Goal: Complete application form: Complete application form

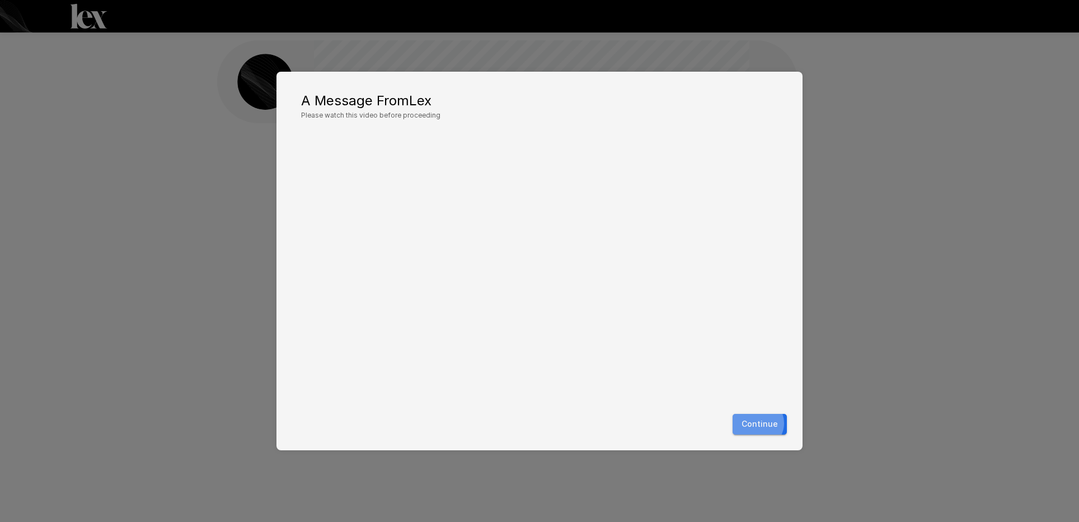
click at [764, 423] on button "Continue" at bounding box center [760, 424] width 54 height 21
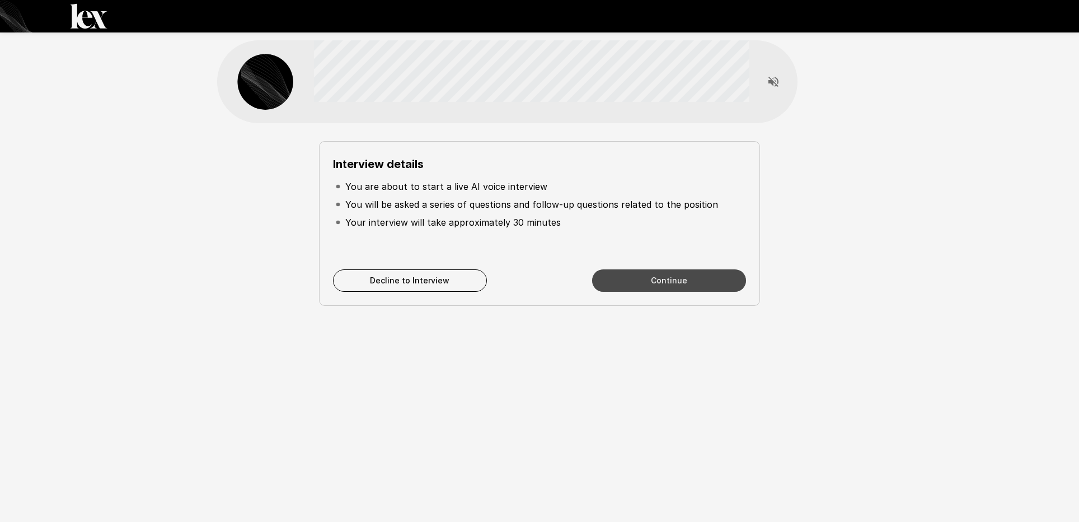
click at [669, 275] on button "Continue" at bounding box center [669, 280] width 154 height 22
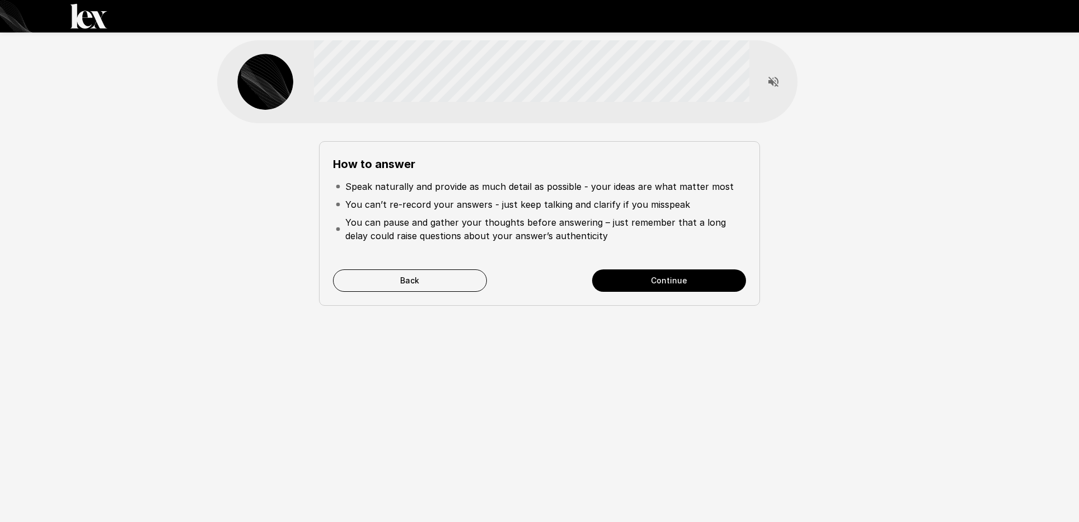
click at [660, 282] on button "Continue" at bounding box center [669, 280] width 154 height 22
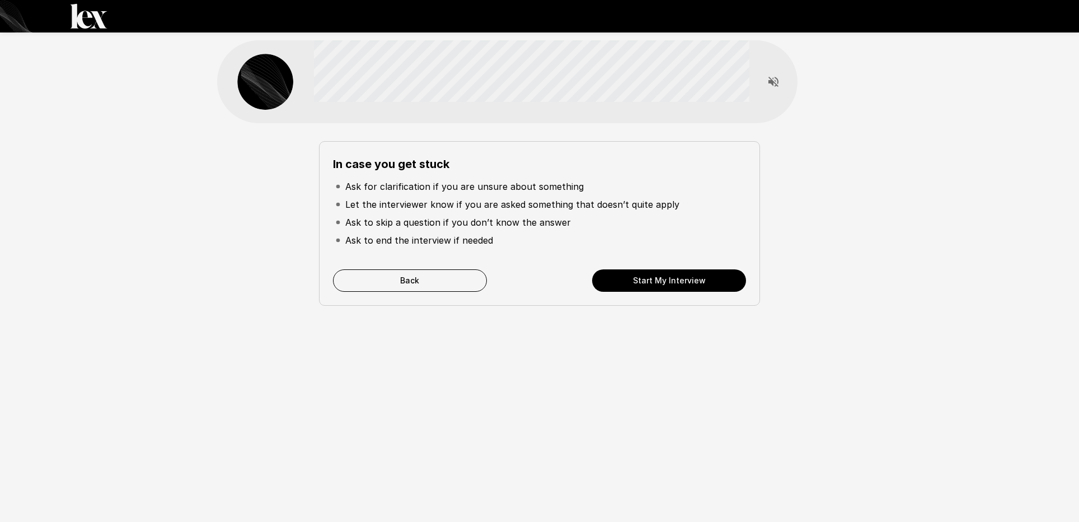
click at [660, 282] on button "Start My Interview" at bounding box center [669, 280] width 154 height 22
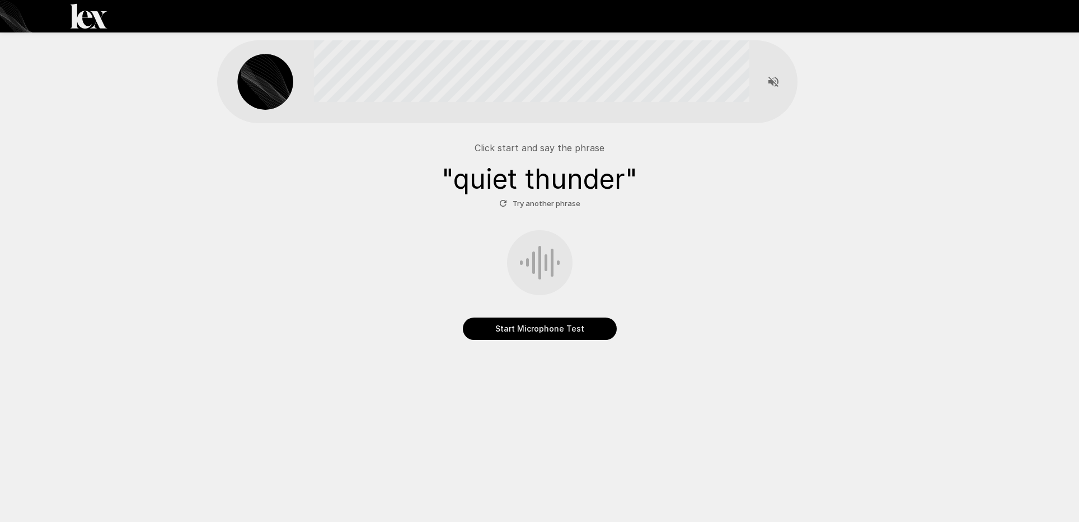
click at [546, 325] on button "Start Microphone Test" at bounding box center [540, 328] width 154 height 22
click at [563, 318] on button "Stop & Submit" at bounding box center [540, 328] width 154 height 22
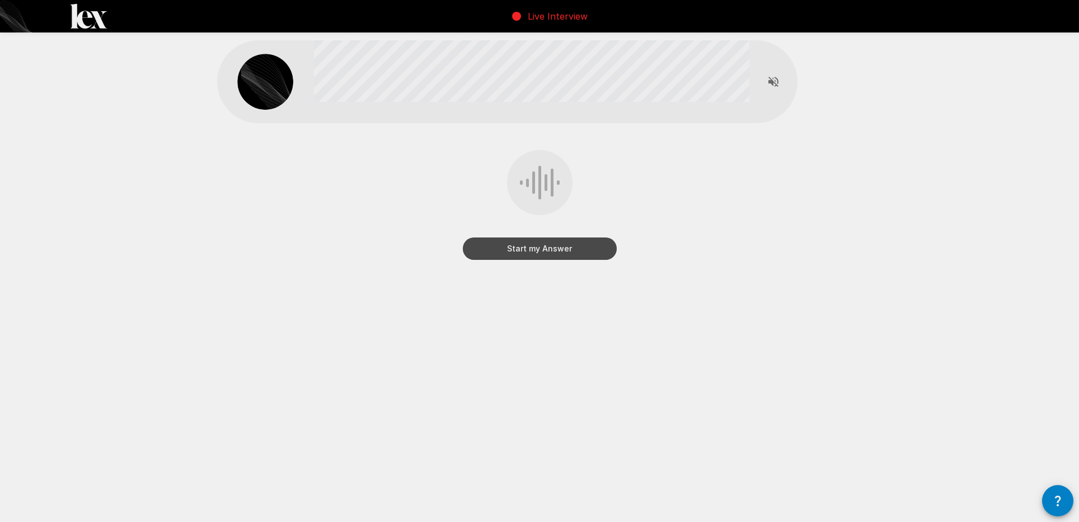
click at [569, 252] on button "Start my Answer" at bounding box center [540, 248] width 154 height 22
click at [574, 251] on button "Stop & Submit" at bounding box center [540, 248] width 154 height 22
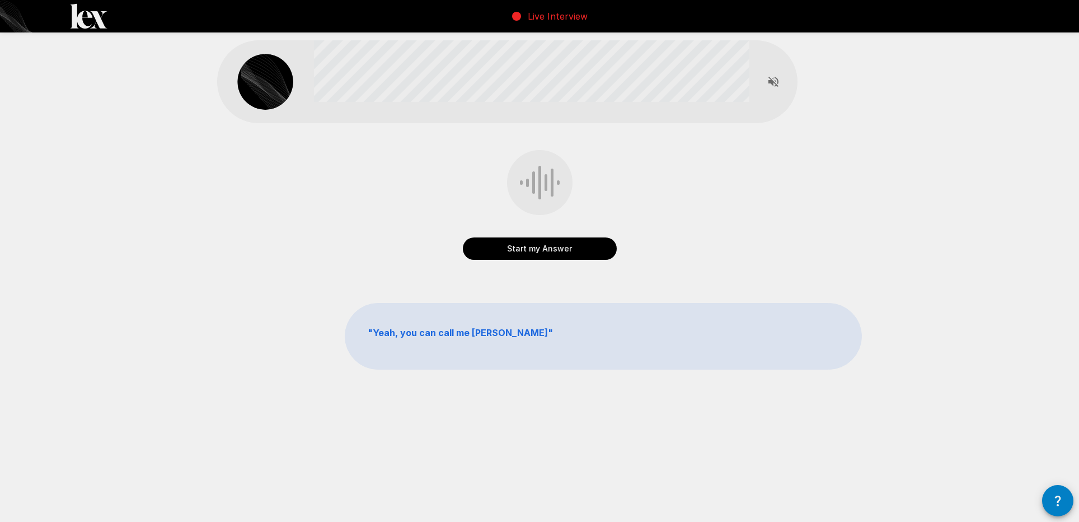
click at [568, 249] on button "Start my Answer" at bounding box center [540, 248] width 154 height 22
click at [566, 255] on button "Stop & Submit" at bounding box center [540, 248] width 154 height 22
click at [550, 251] on button "Start my Answer" at bounding box center [540, 248] width 154 height 22
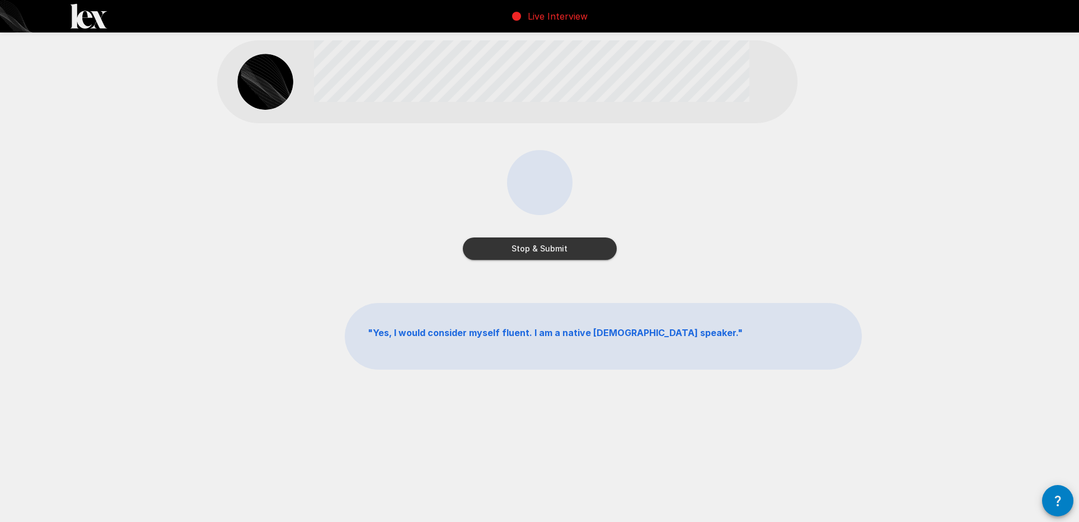
click at [550, 251] on button "Stop & Submit" at bounding box center [540, 248] width 154 height 22
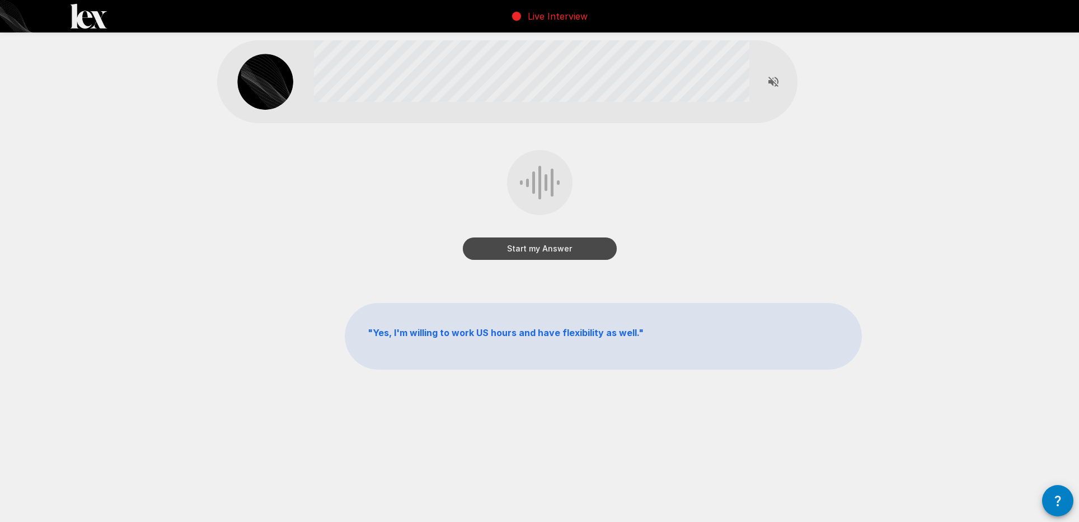
click at [552, 249] on button "Start my Answer" at bounding box center [540, 248] width 154 height 22
click at [552, 247] on button "Stop & Submit" at bounding box center [540, 248] width 154 height 22
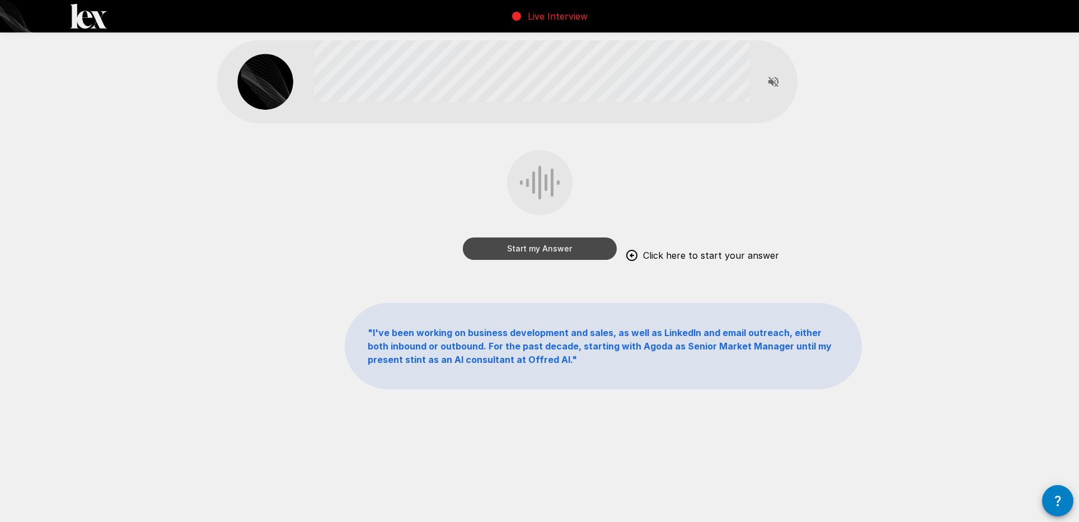
click at [547, 248] on button "Start my Answer" at bounding box center [540, 248] width 154 height 22
click at [548, 246] on button "Stop & Submit" at bounding box center [540, 248] width 154 height 22
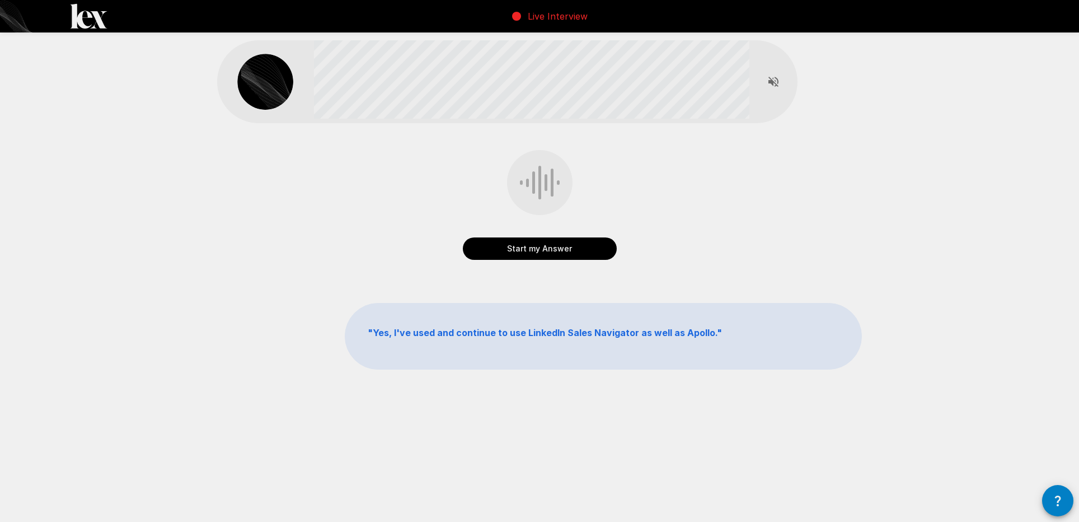
click at [542, 245] on button "Start my Answer" at bounding box center [540, 248] width 154 height 22
click at [542, 245] on button "Stop & Submit" at bounding box center [540, 248] width 154 height 22
click at [543, 252] on button "Start my Answer" at bounding box center [540, 248] width 154 height 22
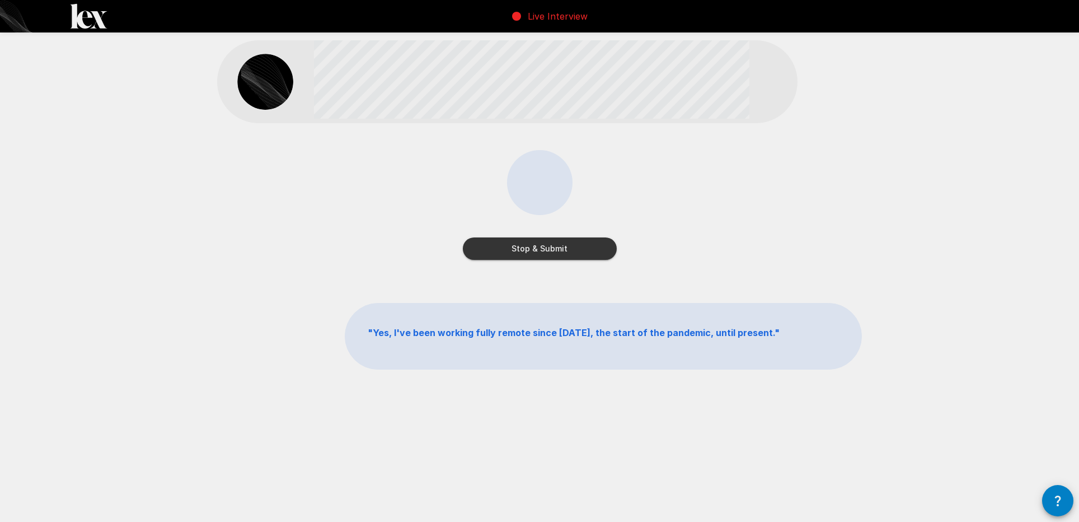
click at [543, 250] on button "Stop & Submit" at bounding box center [540, 248] width 154 height 22
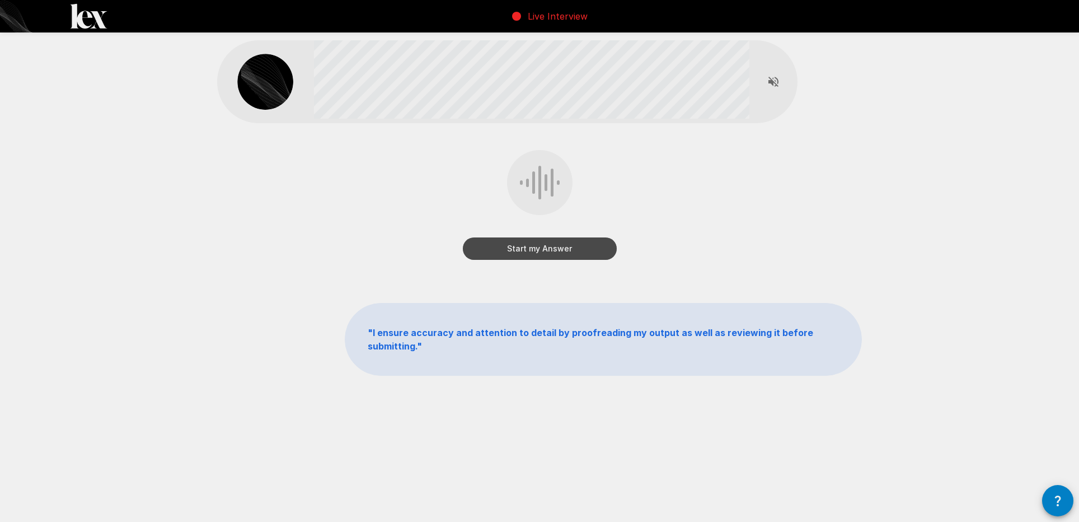
click at [543, 250] on button "Start my Answer" at bounding box center [540, 248] width 154 height 22
click at [543, 250] on button "Stop & Submit" at bounding box center [540, 248] width 154 height 22
click at [544, 248] on button "Start my Answer" at bounding box center [540, 248] width 154 height 22
click at [544, 248] on button "Stop & Submit" at bounding box center [540, 248] width 154 height 22
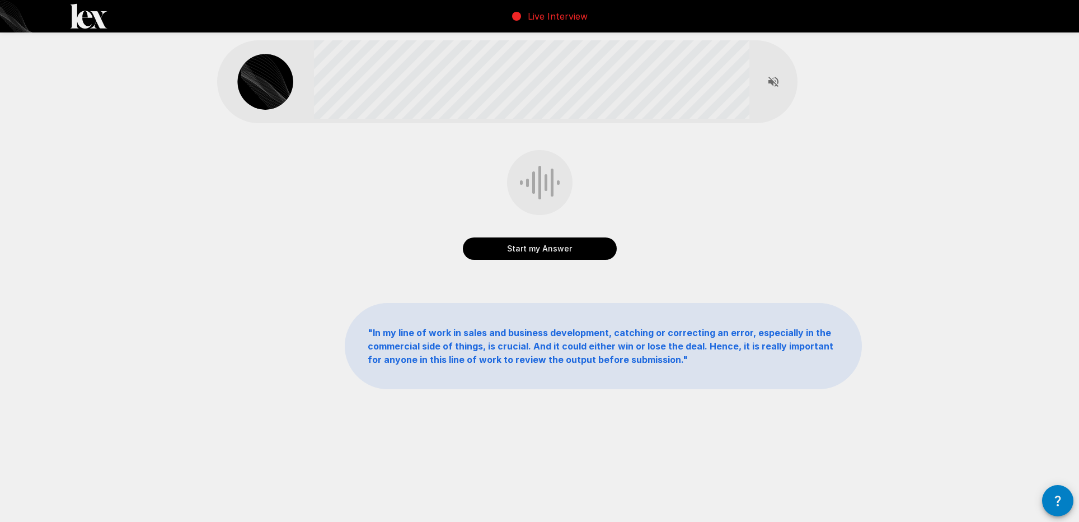
click at [544, 248] on button "Start my Answer" at bounding box center [540, 248] width 154 height 22
click at [544, 247] on button "Stop & Submit" at bounding box center [540, 248] width 154 height 22
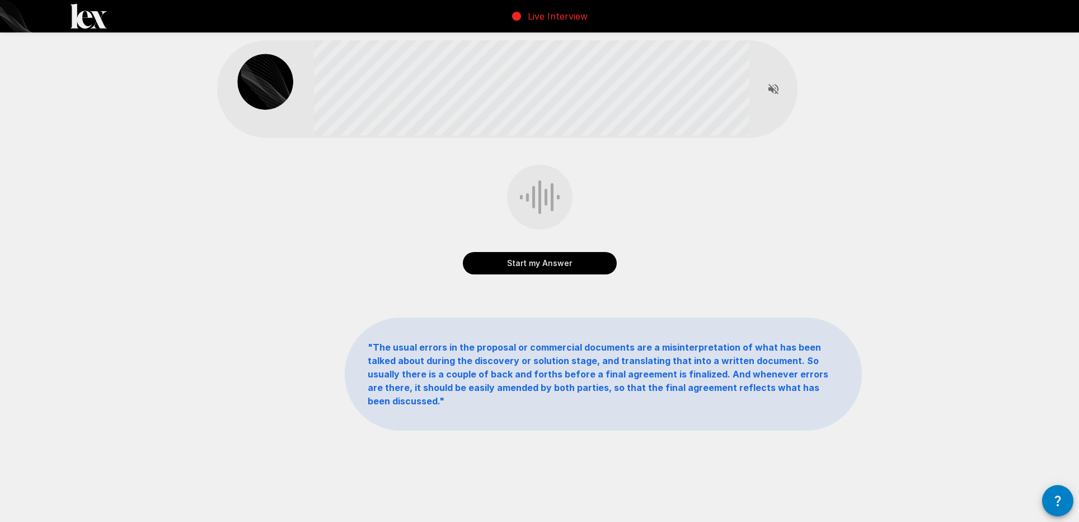
click at [549, 259] on button "Start my Answer" at bounding box center [540, 263] width 154 height 22
click at [549, 259] on button "Stop & Submit" at bounding box center [540, 263] width 154 height 22
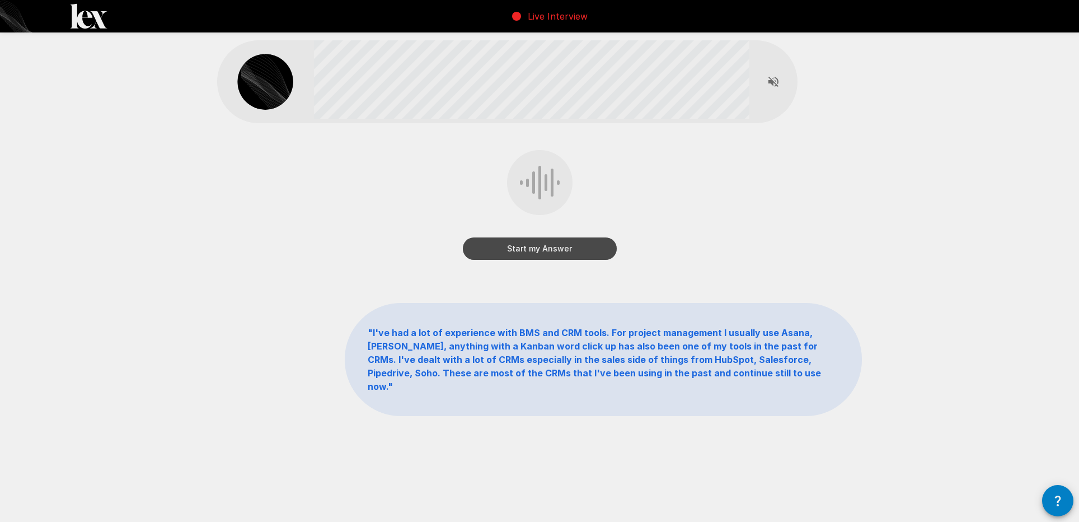
click at [550, 248] on button "Start my Answer" at bounding box center [540, 248] width 154 height 22
click at [550, 247] on button "Stop & Submit" at bounding box center [540, 248] width 154 height 22
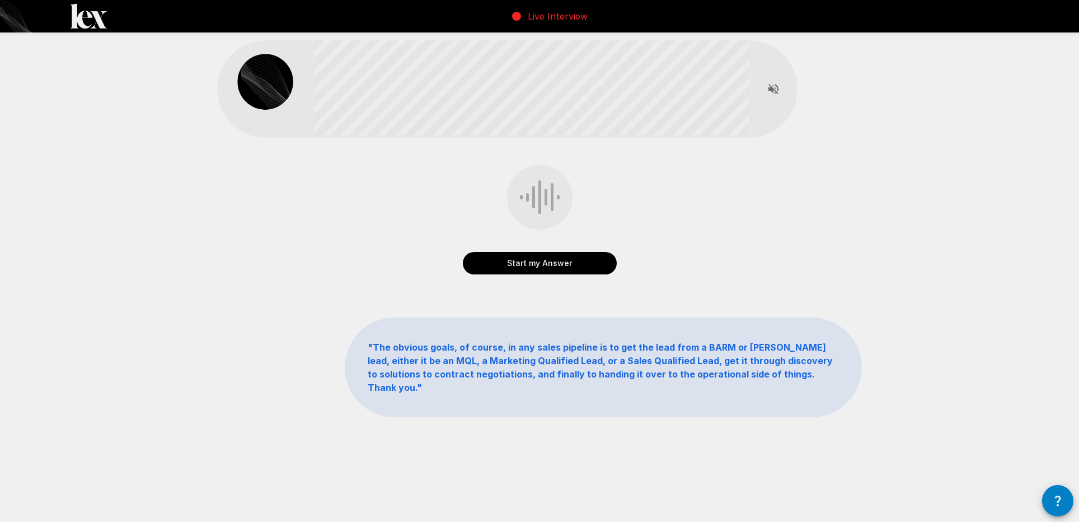
click at [560, 261] on button "Start my Answer" at bounding box center [540, 263] width 154 height 22
click at [548, 268] on button "Stop & Submit" at bounding box center [540, 263] width 154 height 22
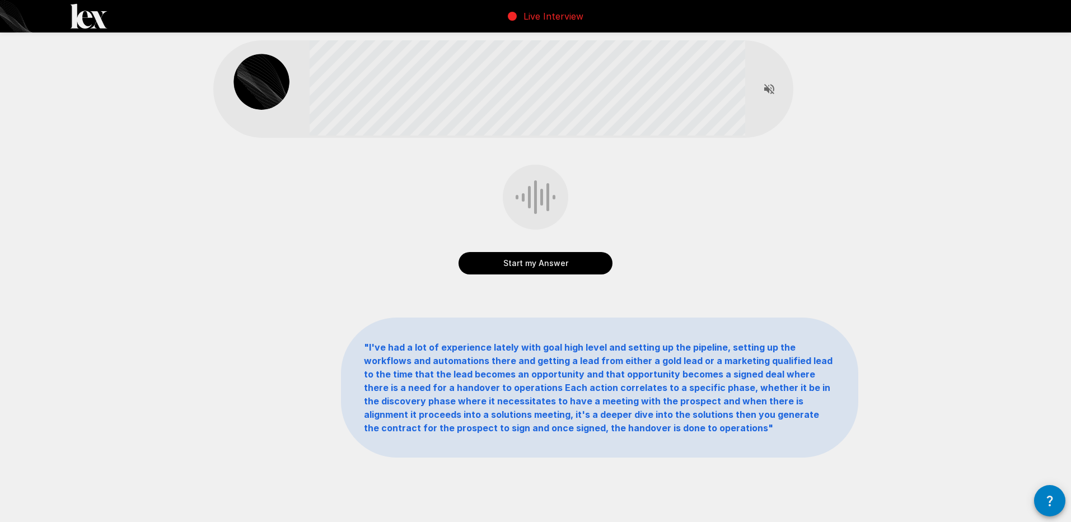
click at [546, 263] on button "Start my Answer" at bounding box center [535, 263] width 154 height 22
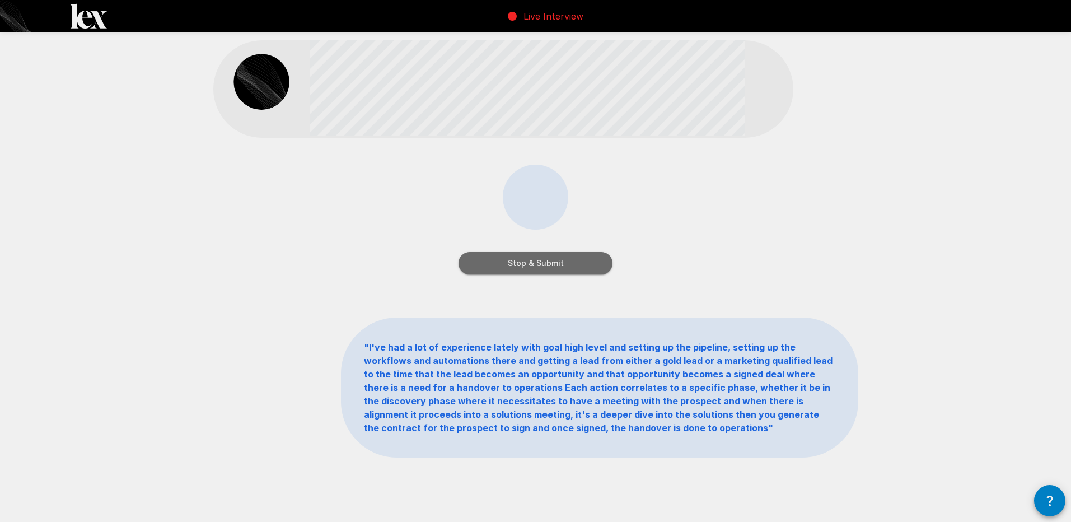
click at [559, 260] on button "Stop & Submit" at bounding box center [535, 263] width 154 height 22
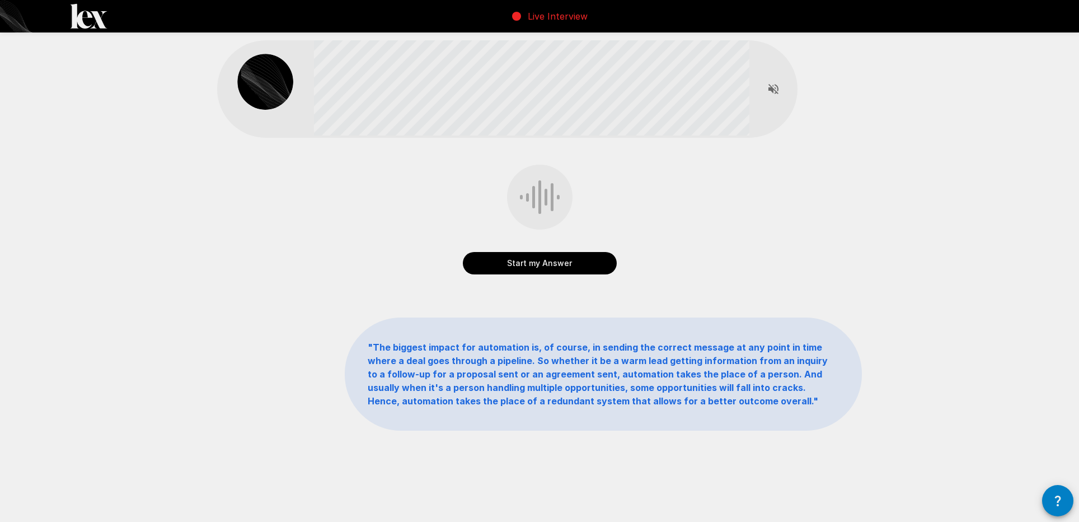
click at [556, 261] on button "Start my Answer" at bounding box center [540, 263] width 154 height 22
click at [557, 259] on button "Stop & Submit" at bounding box center [540, 263] width 154 height 22
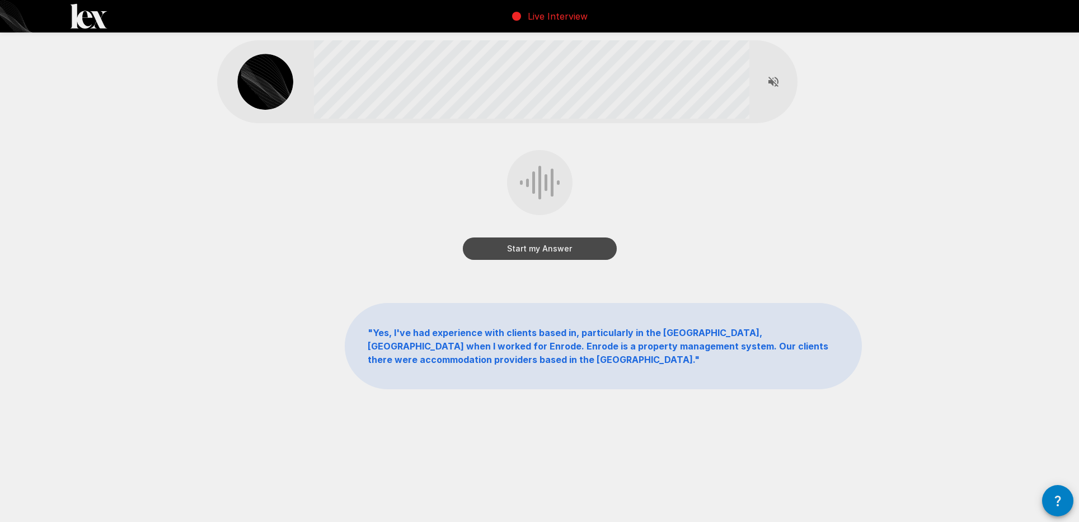
click at [558, 253] on button "Start my Answer" at bounding box center [540, 248] width 154 height 22
click at [558, 251] on button "Stop & Submit" at bounding box center [540, 248] width 154 height 22
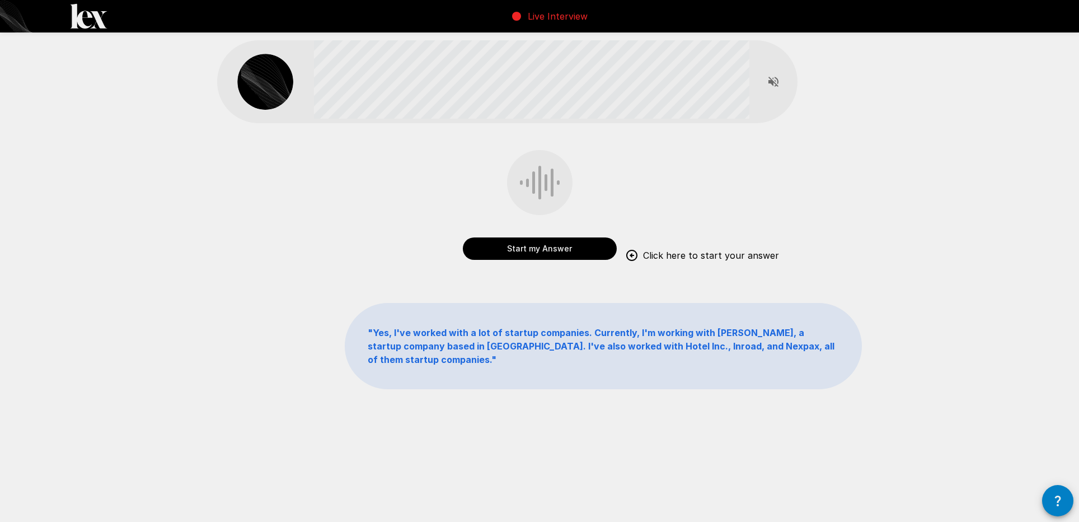
click at [560, 246] on button "Start my Answer" at bounding box center [540, 248] width 154 height 22
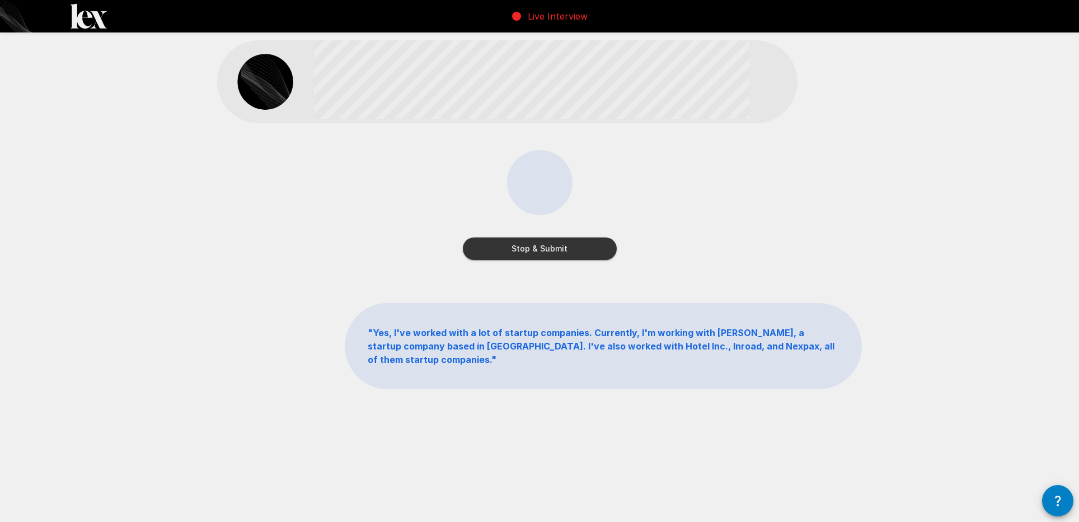
click at [560, 246] on button "Stop & Submit" at bounding box center [540, 248] width 154 height 22
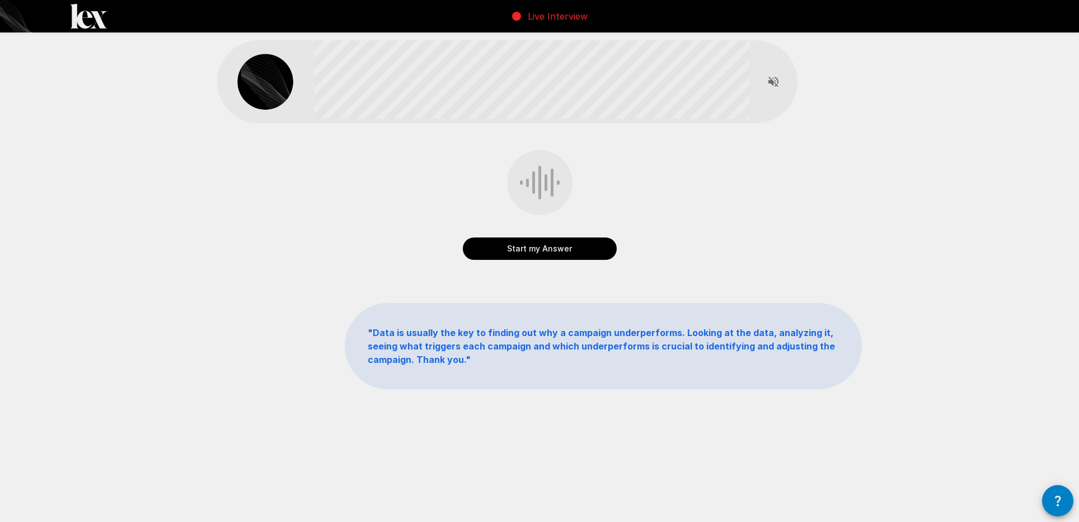
click at [558, 252] on button "Start my Answer" at bounding box center [540, 248] width 154 height 22
click at [559, 251] on button "Stop & Submit" at bounding box center [540, 248] width 154 height 22
click at [566, 246] on button "Start my Answer" at bounding box center [540, 248] width 154 height 22
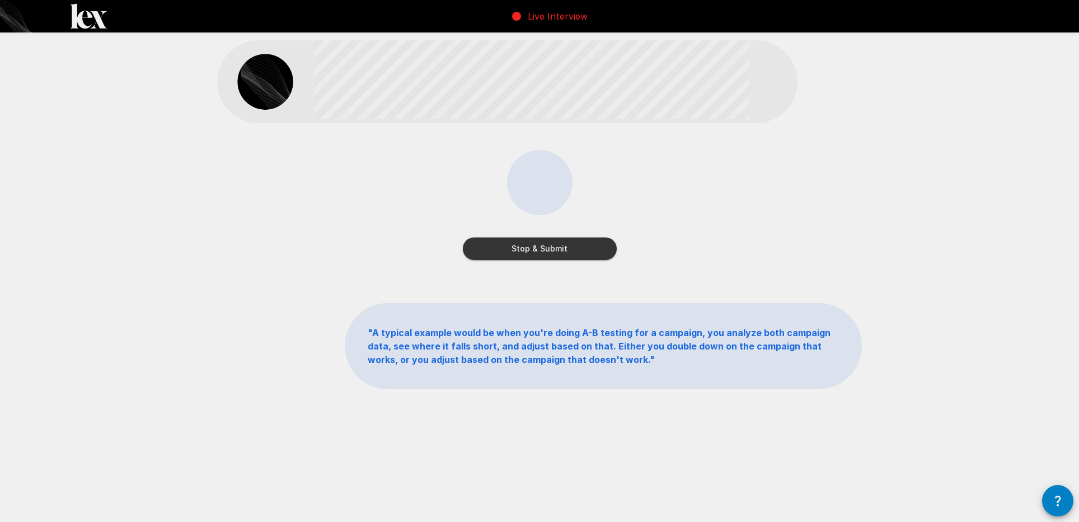
click at [567, 245] on button "Stop & Submit" at bounding box center [540, 248] width 154 height 22
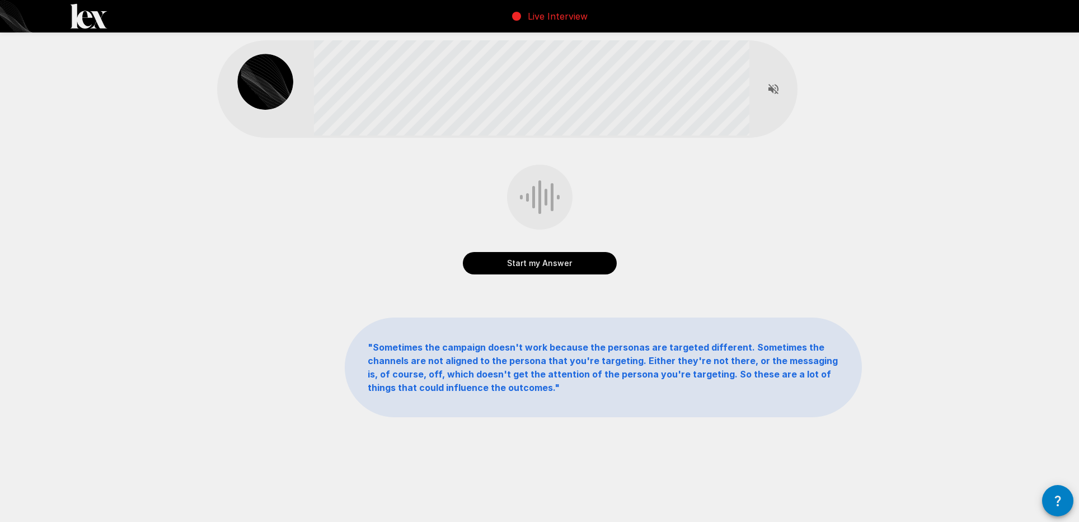
click at [540, 258] on button "Start my Answer" at bounding box center [540, 263] width 154 height 22
click at [547, 255] on button "Stop & Submit" at bounding box center [540, 263] width 154 height 22
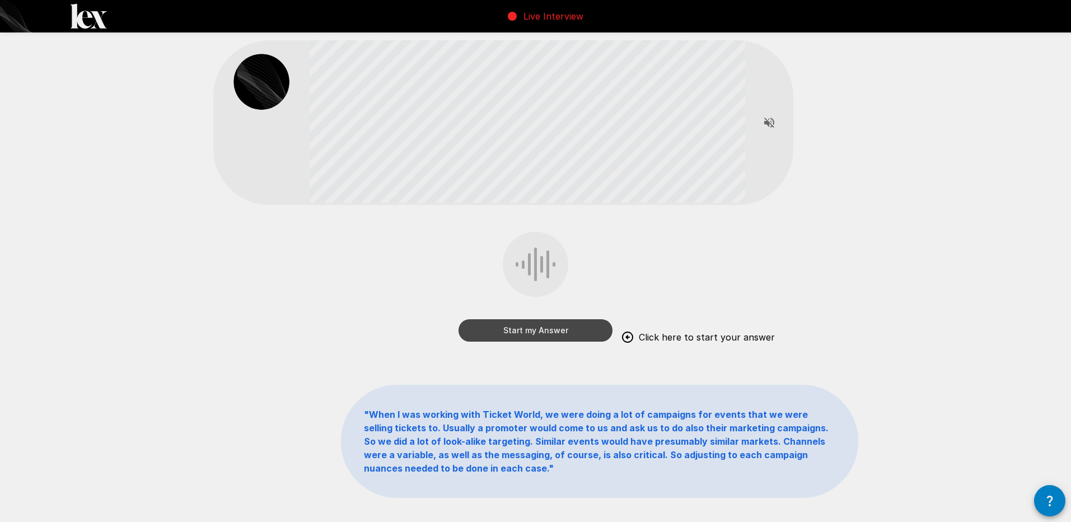
click at [544, 327] on button "Start my Answer" at bounding box center [535, 330] width 154 height 22
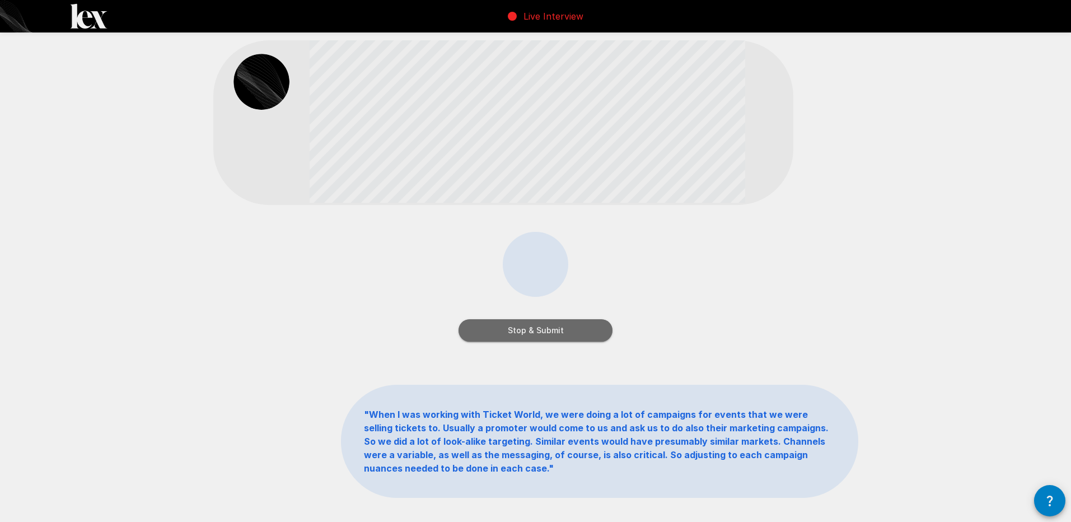
click at [544, 328] on button "Stop & Submit" at bounding box center [535, 330] width 154 height 22
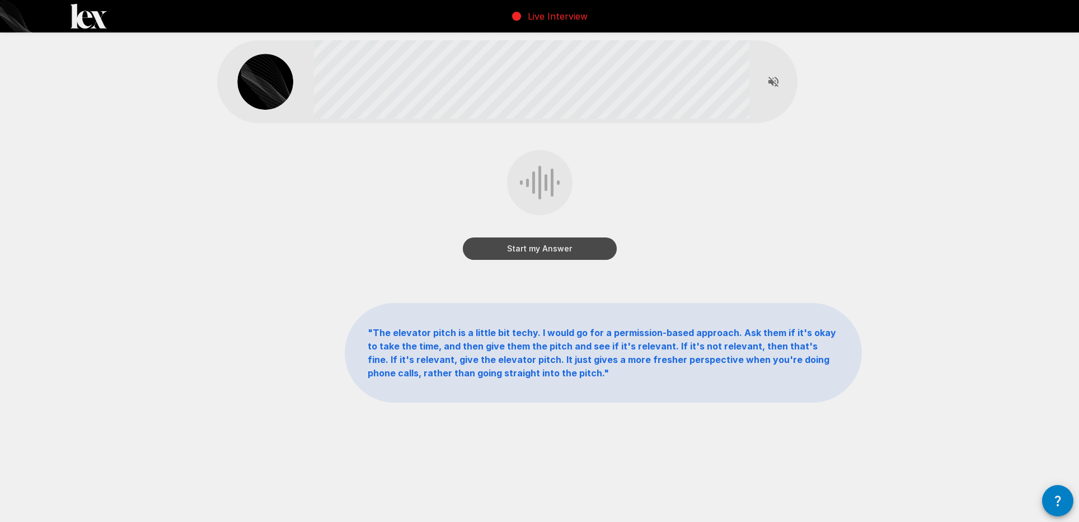
click at [551, 249] on button "Start my Answer" at bounding box center [540, 248] width 154 height 22
click at [550, 250] on button "Stop & Submit" at bounding box center [540, 248] width 154 height 22
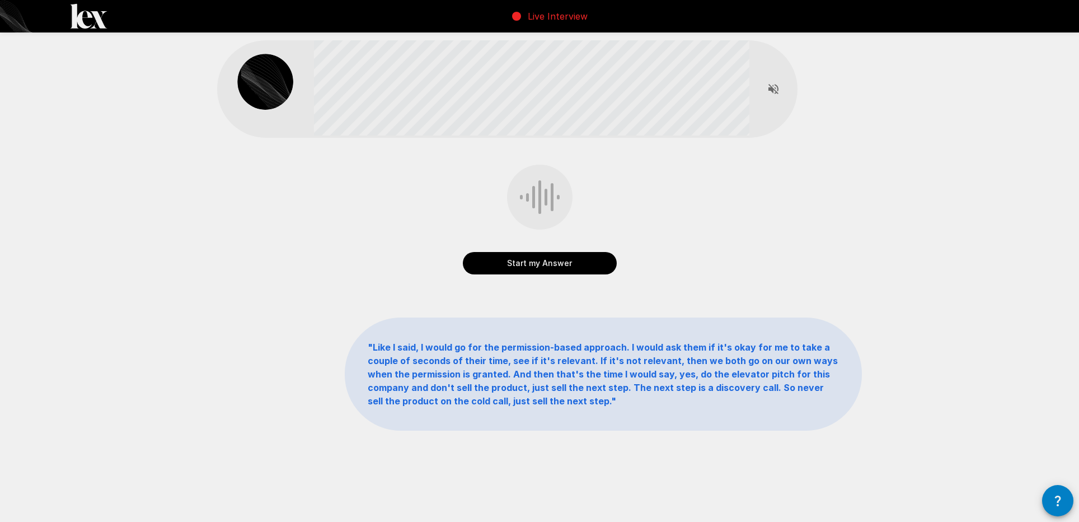
click at [558, 261] on button "Start my Answer" at bounding box center [540, 263] width 154 height 22
click at [559, 256] on button "Stop & Submit" at bounding box center [540, 263] width 154 height 22
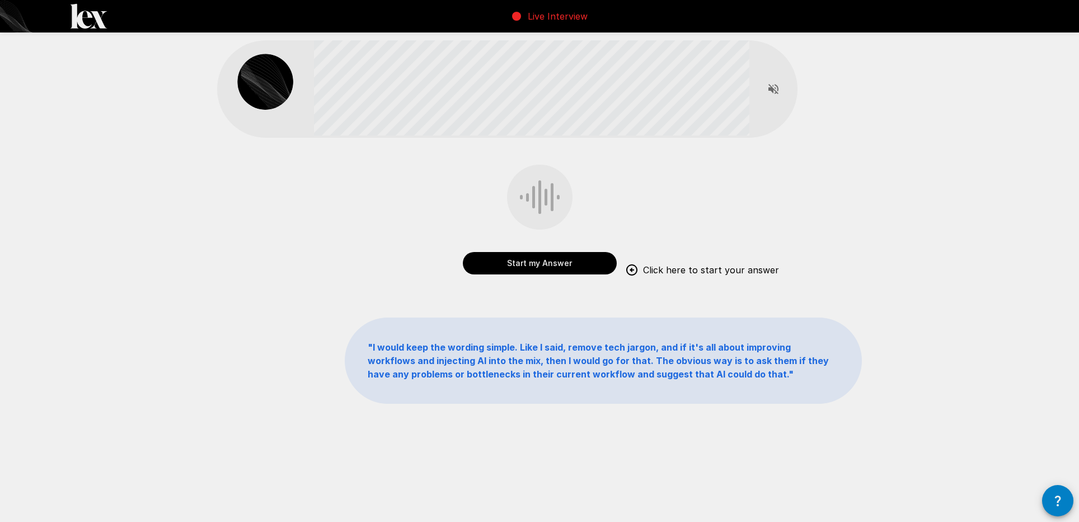
click at [541, 265] on button "Start my Answer" at bounding box center [540, 263] width 154 height 22
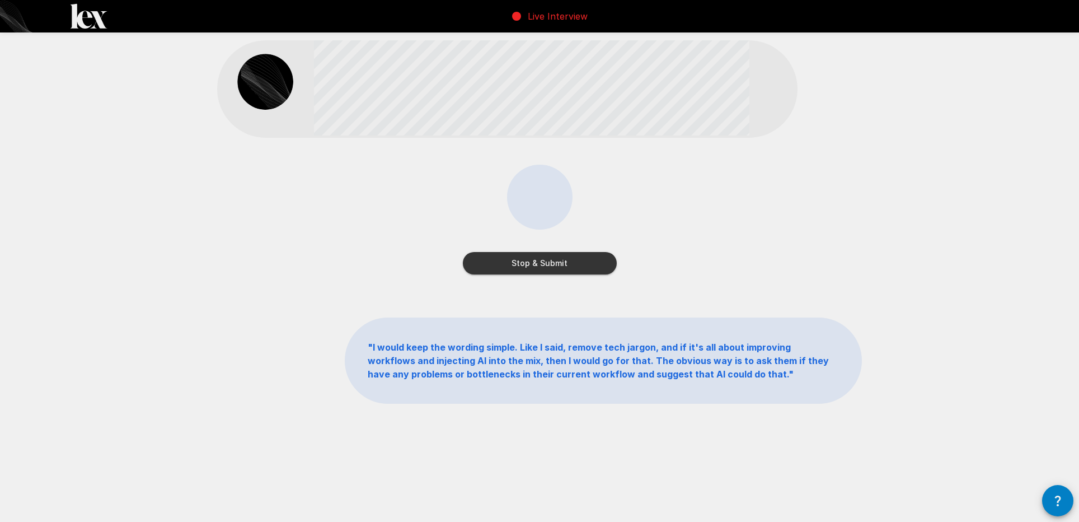
click at [544, 259] on button "Stop & Submit" at bounding box center [540, 263] width 154 height 22
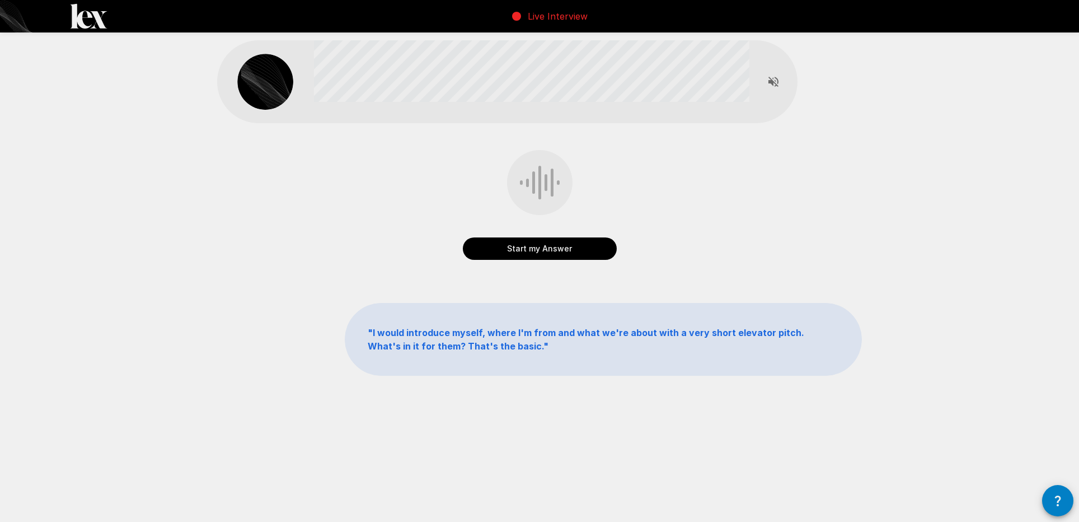
click at [545, 256] on button "Start my Answer" at bounding box center [540, 248] width 154 height 22
click at [546, 251] on button "Stop & Submit" at bounding box center [540, 248] width 154 height 22
click at [538, 252] on button "Start my Answer" at bounding box center [540, 248] width 154 height 22
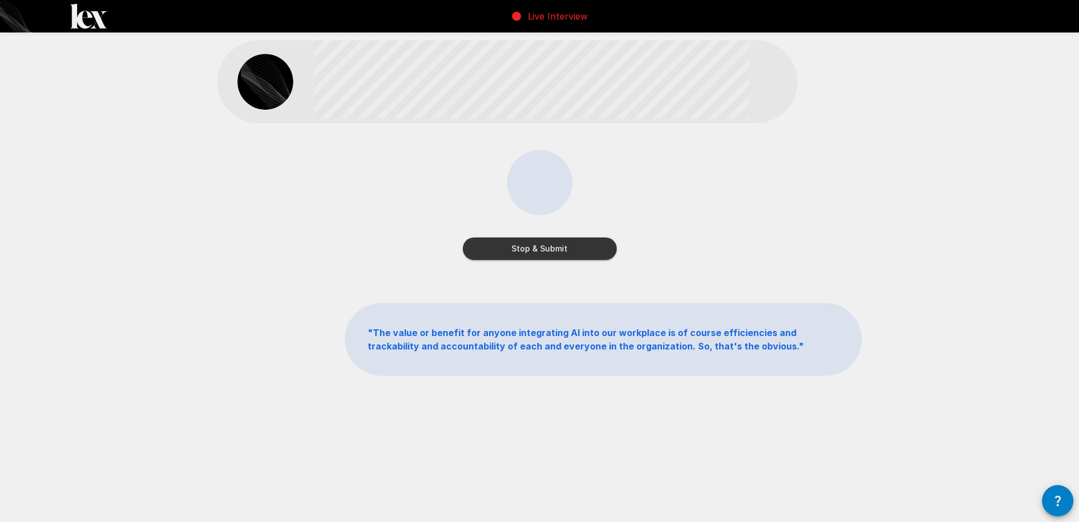
click at [541, 251] on button "Stop & Submit" at bounding box center [540, 248] width 154 height 22
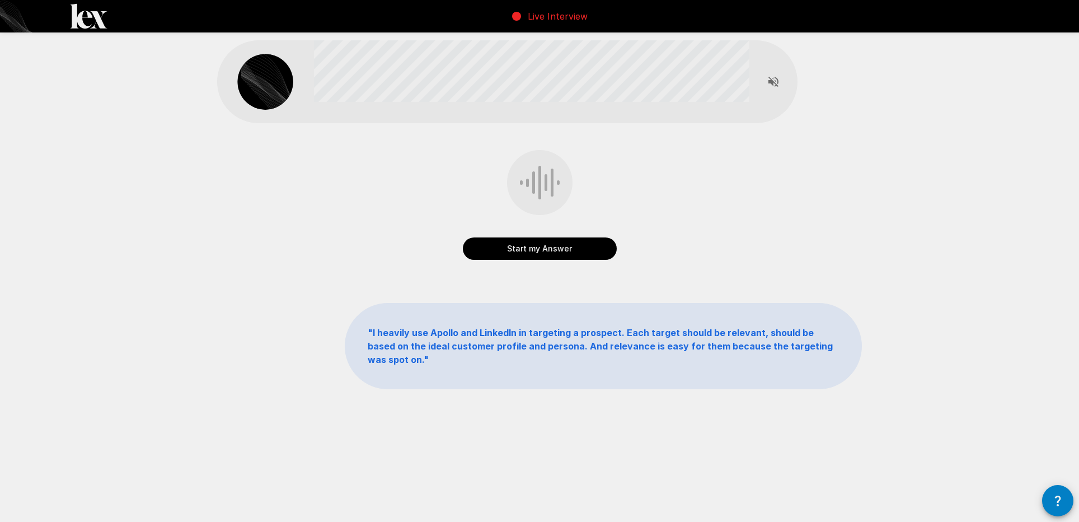
click at [541, 251] on button "Start my Answer" at bounding box center [540, 248] width 154 height 22
click at [541, 254] on button "Stop & Submit" at bounding box center [540, 248] width 154 height 22
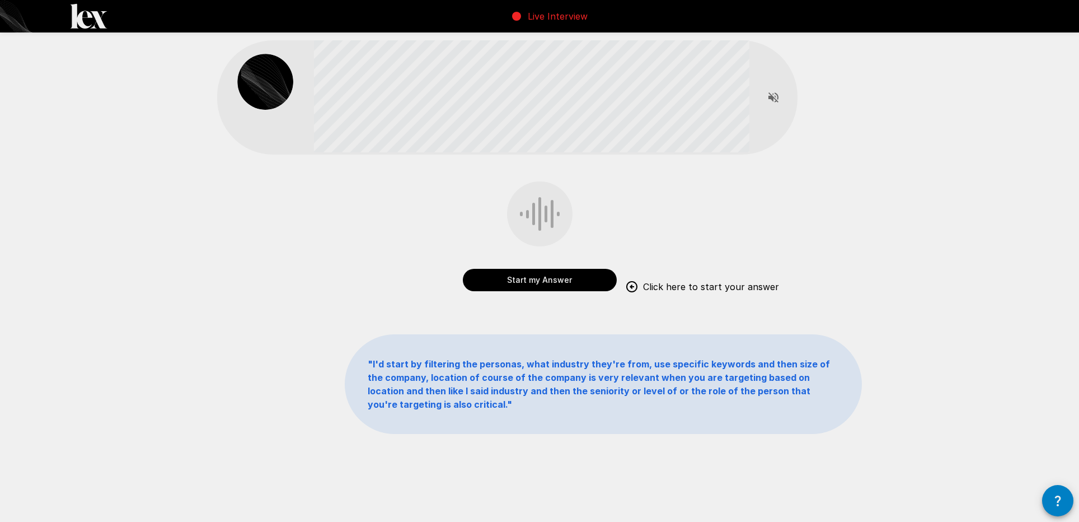
click at [551, 279] on button "Start my Answer" at bounding box center [540, 280] width 154 height 22
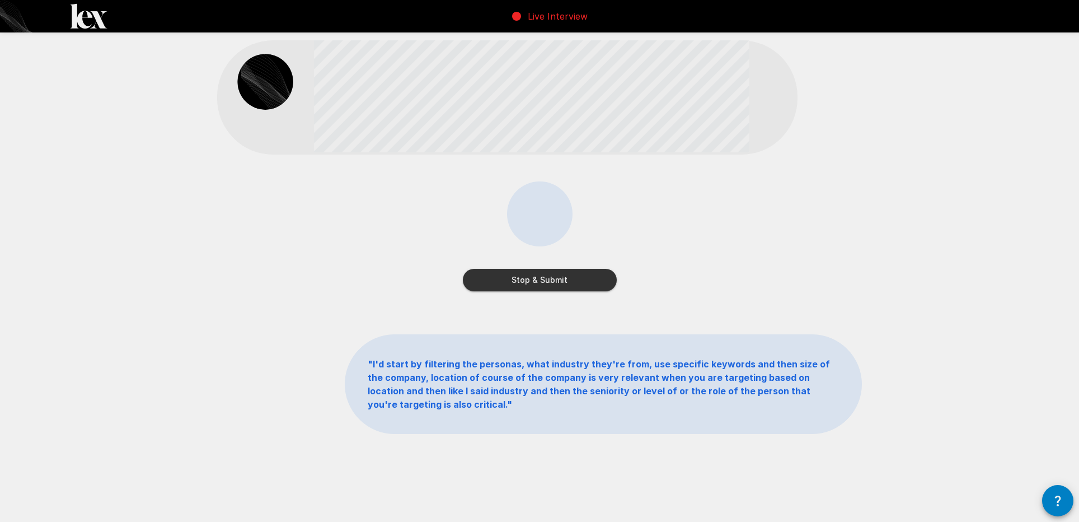
click at [557, 278] on button "Stop & Submit" at bounding box center [540, 280] width 154 height 22
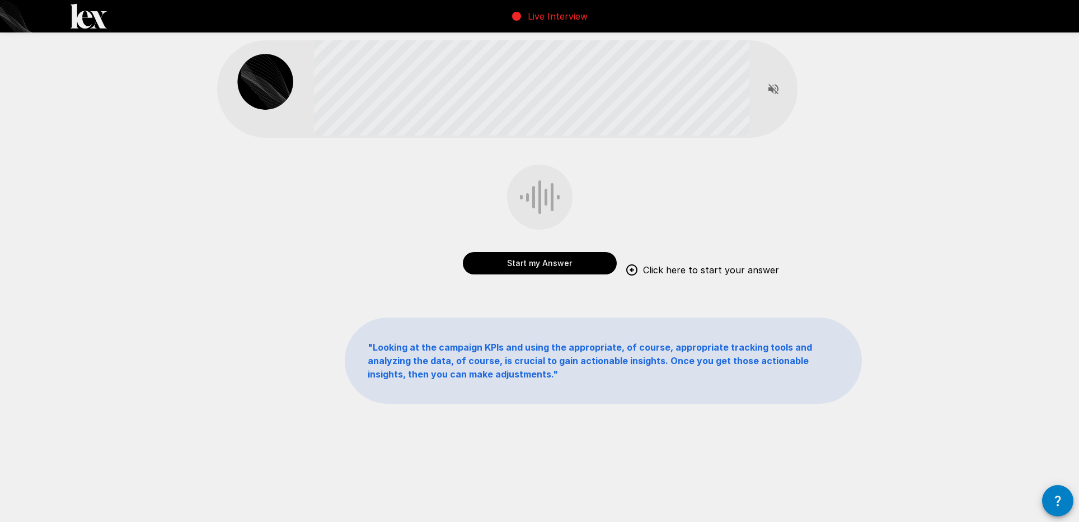
drag, startPoint x: 518, startPoint y: 259, endPoint x: 555, endPoint y: 224, distance: 50.7
click at [518, 260] on button "Start my Answer" at bounding box center [540, 263] width 154 height 22
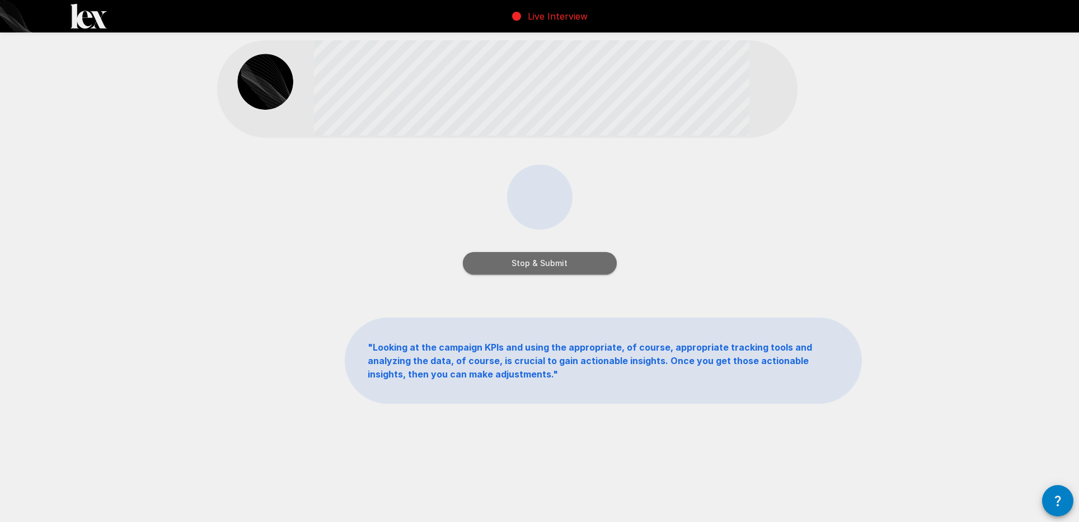
drag, startPoint x: 550, startPoint y: 255, endPoint x: 555, endPoint y: 261, distance: 8.0
click at [550, 255] on button "Stop & Submit" at bounding box center [540, 263] width 154 height 22
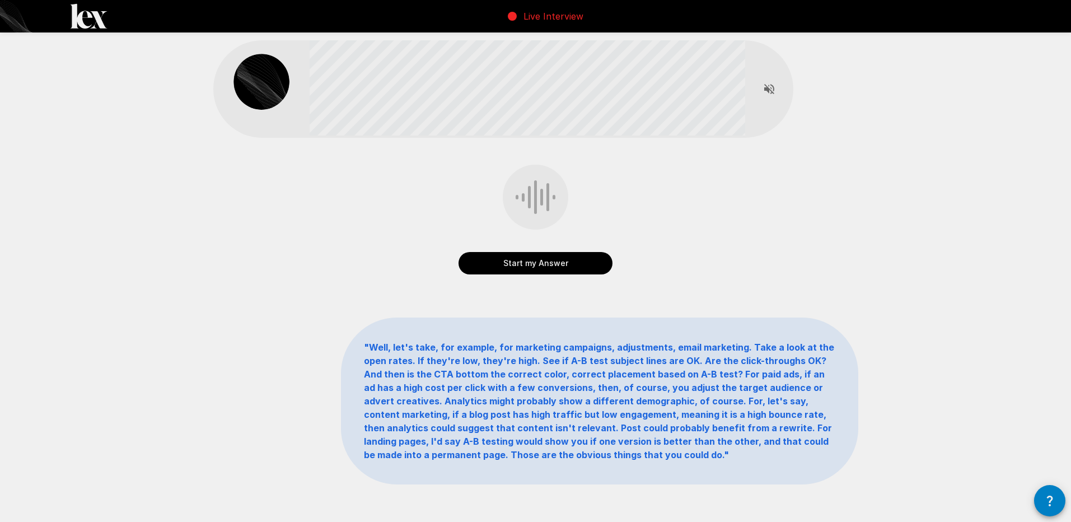
click at [546, 261] on button "Start my Answer" at bounding box center [535, 263] width 154 height 22
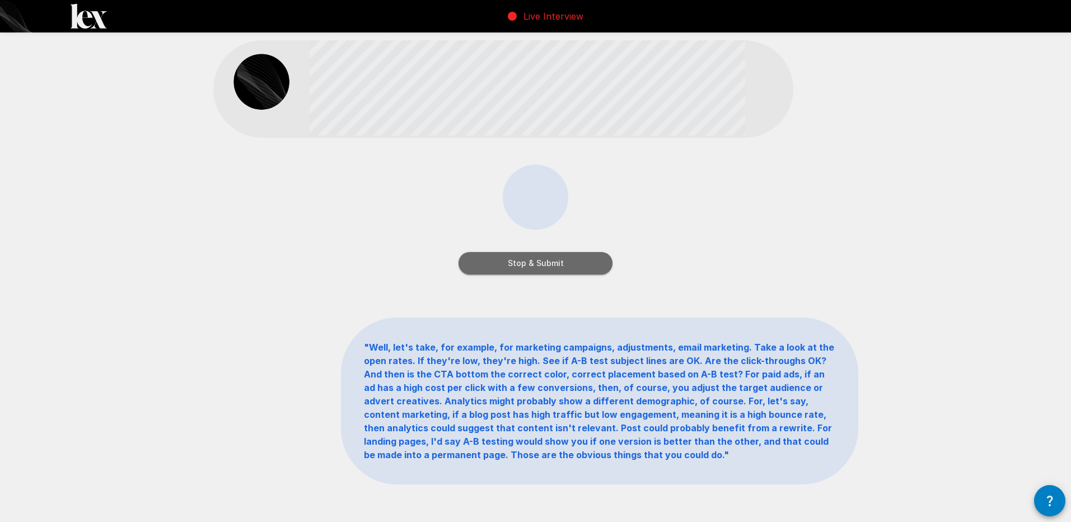
click at [546, 261] on button "Stop & Submit" at bounding box center [535, 263] width 154 height 22
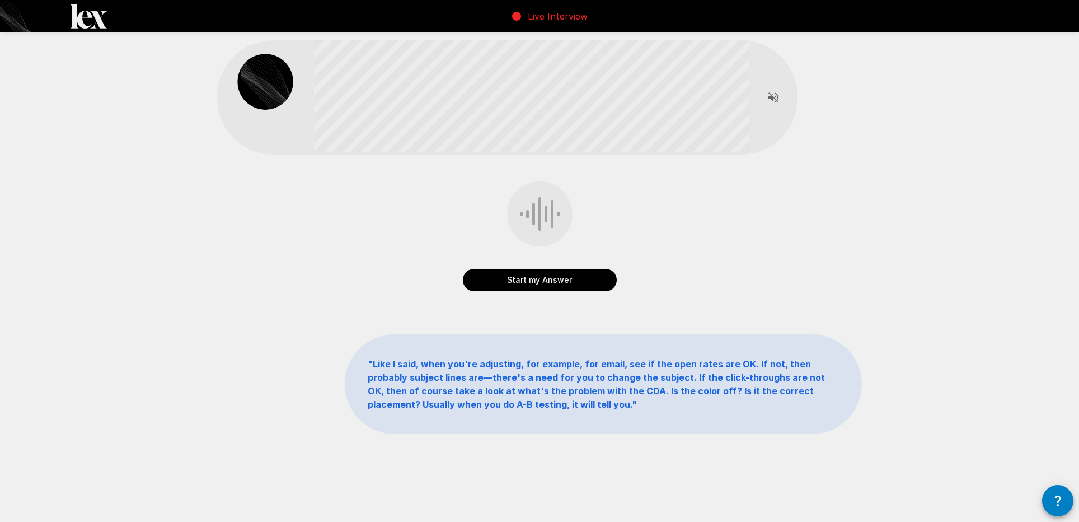
click at [559, 284] on button "Start my Answer" at bounding box center [540, 280] width 154 height 22
click at [564, 282] on button "Stop & Submit" at bounding box center [540, 280] width 154 height 22
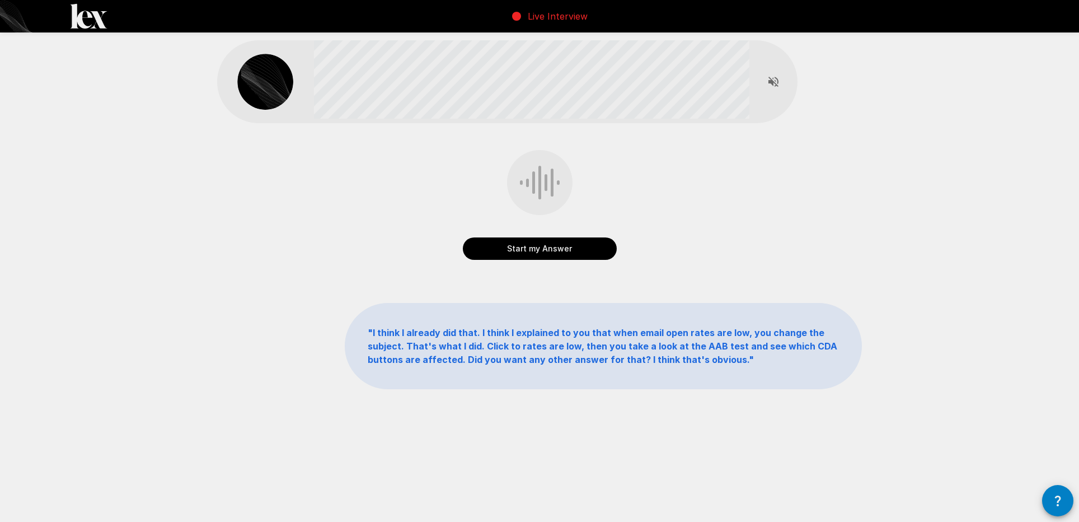
click at [561, 251] on button "Start my Answer" at bounding box center [540, 248] width 154 height 22
click at [559, 243] on button "Stop & Submit" at bounding box center [540, 248] width 154 height 22
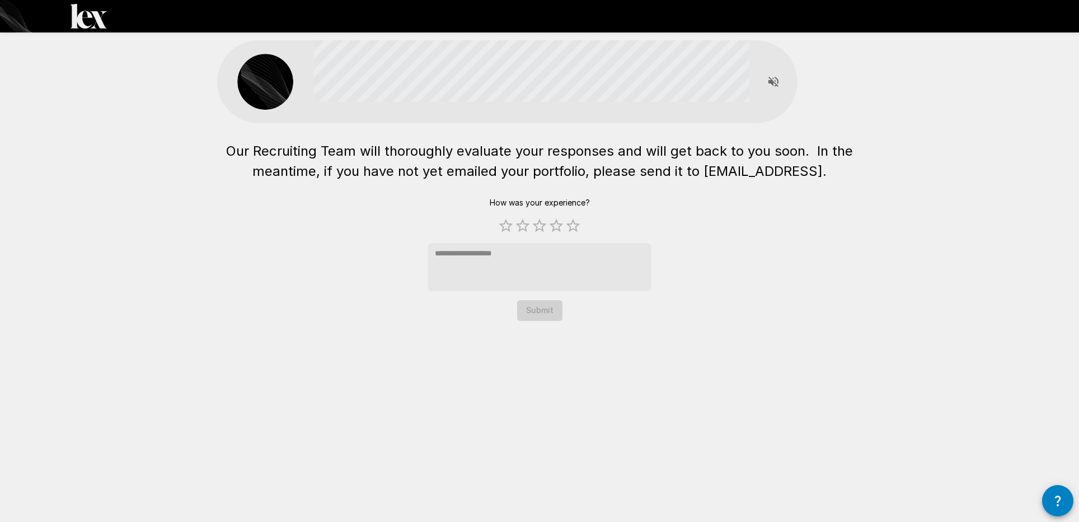
click at [95, 22] on img at bounding box center [65, 16] width 130 height 32
